Goal: Task Accomplishment & Management: Manage account settings

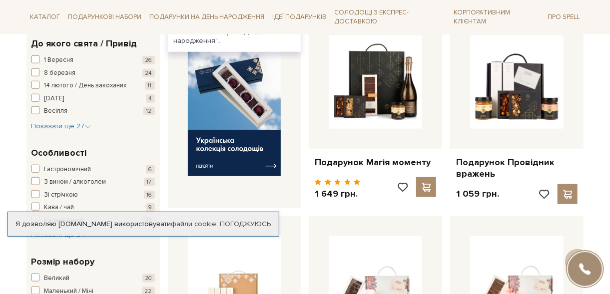
scroll to position [400, 0]
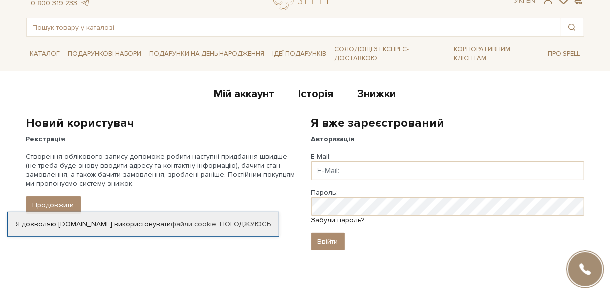
scroll to position [99, 0]
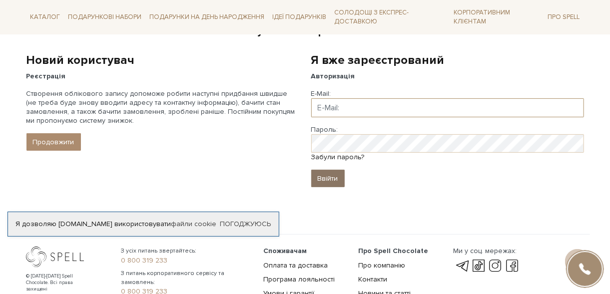
type input "[EMAIL_ADDRESS][DOMAIN_NAME]"
click at [326, 177] on input "Ввійти" at bounding box center [327, 178] width 33 height 17
